Goal: Transaction & Acquisition: Purchase product/service

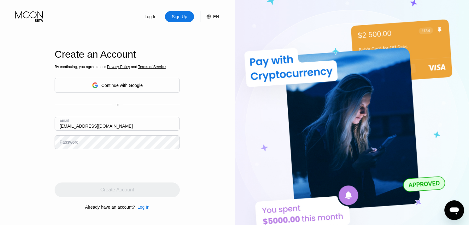
type input "EsterWinklepleck463@outlook.com"
click at [176, 24] on div "Create an Account By continuing, you agree to our Privacy Policy and Terms of S…" at bounding box center [117, 130] width 125 height 248
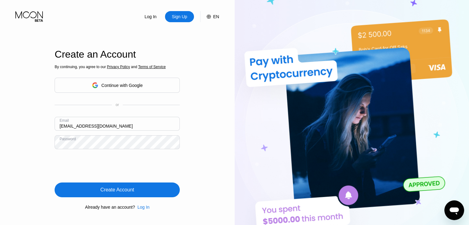
click at [141, 193] on div "Create Account" at bounding box center [117, 190] width 125 height 15
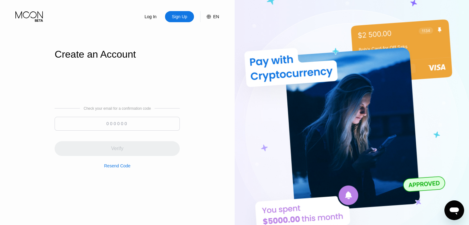
drag, startPoint x: 138, startPoint y: 113, endPoint x: 138, endPoint y: 120, distance: 7.1
click at [138, 116] on div "Check your email for a confirmation code Verify Resend Code" at bounding box center [117, 137] width 125 height 62
click at [138, 120] on input at bounding box center [117, 124] width 125 height 14
paste input "920452"
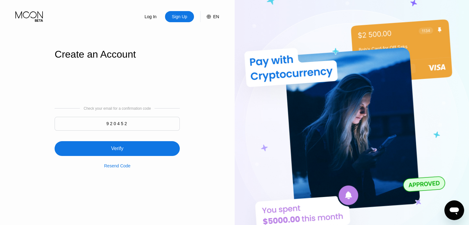
type input "920452"
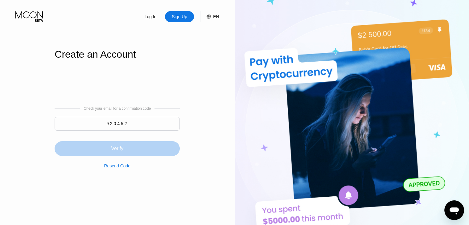
click at [136, 152] on div "Verify" at bounding box center [117, 148] width 125 height 15
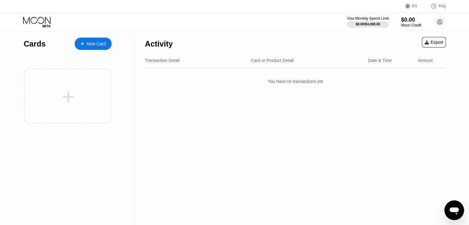
drag, startPoint x: 207, startPoint y: 139, endPoint x: 238, endPoint y: 110, distance: 42.1
click at [207, 139] on div "Activity Export Transaction Detail Card or Product Detail Date & Time Amount Yo…" at bounding box center [296, 128] width 320 height 194
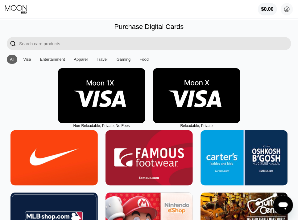
click at [298, 19] on div "$0.00 esterwinklepleck463@outlook.com  Home Settings Support Careers About Us …" at bounding box center [149, 9] width 298 height 19
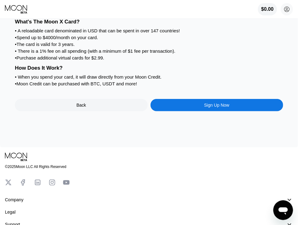
scroll to position [79, 0]
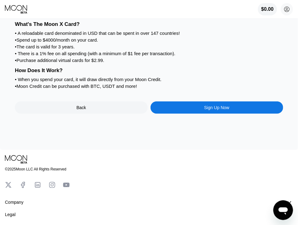
scroll to position [79, 0]
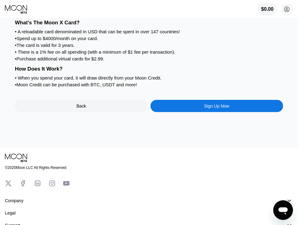
scroll to position [79, 0]
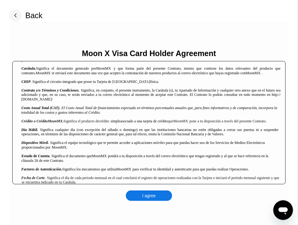
scroll to position [185, 0]
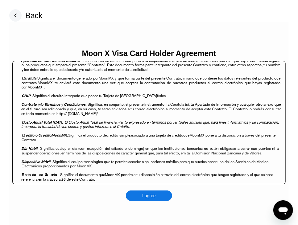
click at [180, 30] on div "Moon X Visa Card Holder Agreement Contrato Múltiple de Productos de Crédito y S…" at bounding box center [148, 125] width 279 height 207
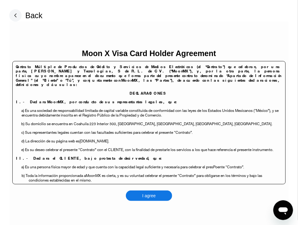
scroll to position [185, 0]
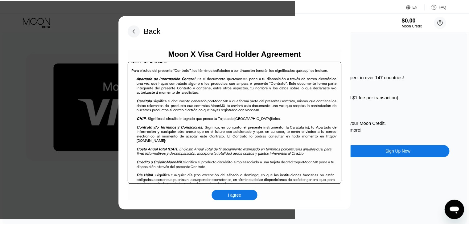
scroll to position [167, 0]
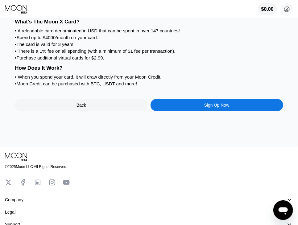
scroll to position [79, 0]
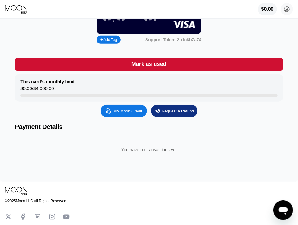
scroll to position [80, 0]
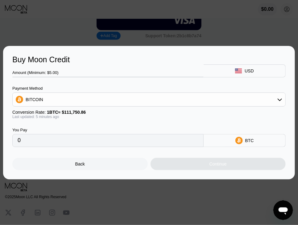
click at [107, 82] on div "Amount (Minimum: $5.00) USD Payment Method BITCOIN Conversion Rate: 1 BTC ≈ $11…" at bounding box center [148, 105] width 273 height 83
click at [76, 76] on div "Amount (Minimum: $5.00) USD Payment Method BITCOIN Conversion Rate: 1 BTC ≈ $11…" at bounding box center [148, 105] width 273 height 83
click at [77, 77] on div at bounding box center [107, 77] width 191 height 1
drag, startPoint x: 140, startPoint y: 74, endPoint x: 144, endPoint y: 72, distance: 4.2
click at [142, 72] on div "Amount (Minimum: $5.00)" at bounding box center [107, 72] width 191 height 5
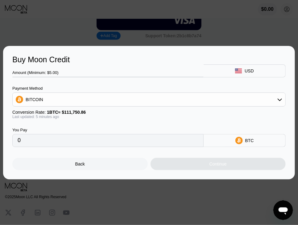
drag, startPoint x: 146, startPoint y: 72, endPoint x: 159, endPoint y: 68, distance: 14.6
click at [147, 72] on div "Amount (Minimum: $5.00)" at bounding box center [107, 72] width 191 height 5
drag, startPoint x: 164, startPoint y: 65, endPoint x: 172, endPoint y: 70, distance: 9.9
click at [167, 67] on div "Amount (Minimum: $5.00) USD" at bounding box center [148, 70] width 273 height 13
click at [174, 70] on div "Amount (Minimum: $5.00)" at bounding box center [107, 72] width 191 height 5
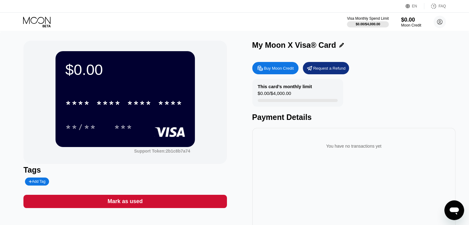
click at [284, 69] on div "Buy Moon Credit" at bounding box center [279, 68] width 30 height 5
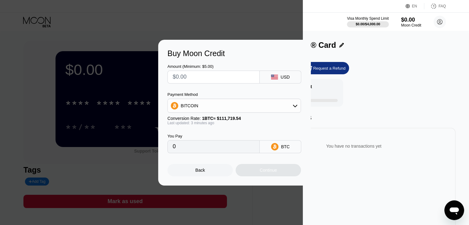
type input "$5"
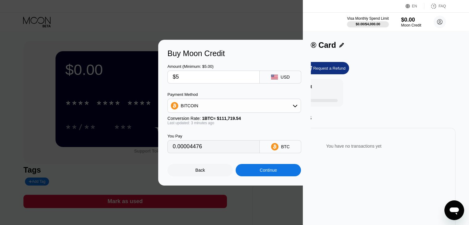
type input "0.00004476"
type input "$5"
click at [218, 92] on div "Payment Method" at bounding box center [234, 94] width 134 height 5
click at [213, 81] on input "$5" at bounding box center [214, 77] width 82 height 12
type input "0.00004476"
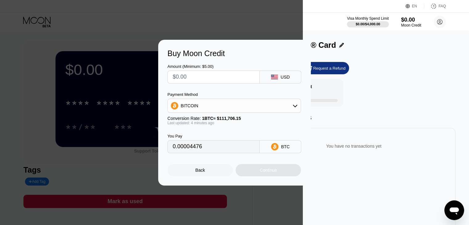
type input "0"
type input "$5"
type input "0.00004478"
type input "$5"
click at [217, 78] on input "$5" at bounding box center [214, 77] width 82 height 12
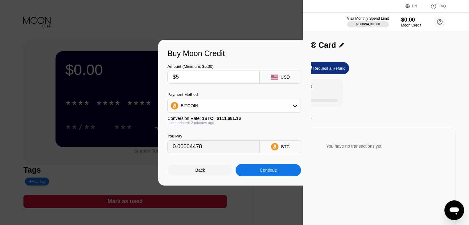
click at [217, 76] on input "$5" at bounding box center [214, 77] width 82 height 12
type input "0.00004478"
